Goal: Use online tool/utility: Use online tool/utility

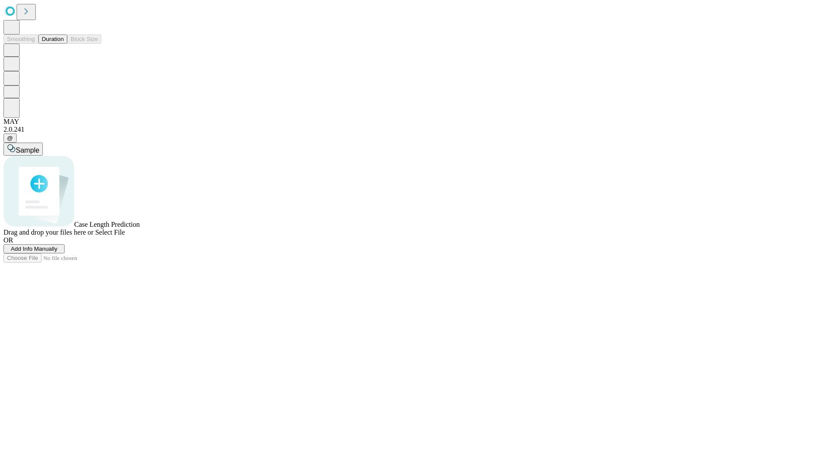
click at [64, 44] on button "Duration" at bounding box center [52, 38] width 29 height 9
click at [125, 236] on span "Select File" at bounding box center [110, 232] width 30 height 7
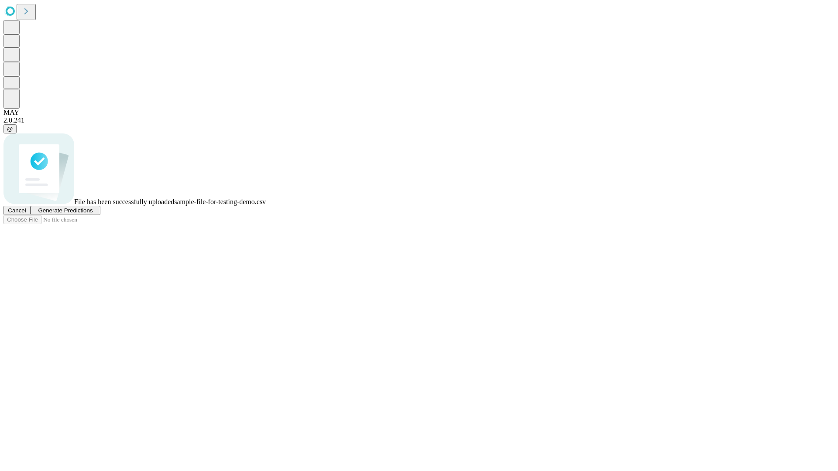
click at [92, 214] on span "Generate Predictions" at bounding box center [65, 210] width 55 height 7
